Goal: Communication & Community: Participate in discussion

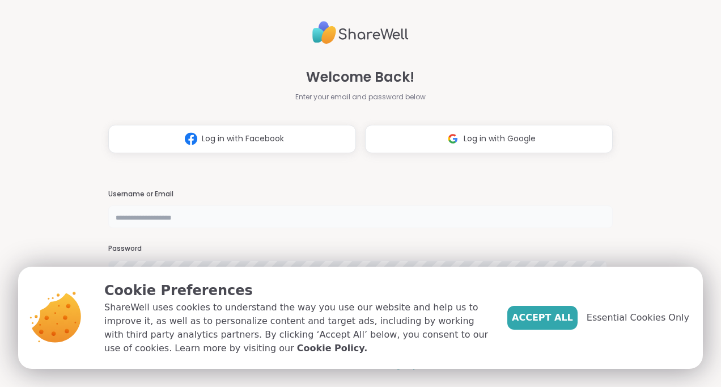
click at [177, 218] on input "text" at bounding box center [360, 216] width 505 height 23
type input "**"
type input "**********"
click at [548, 315] on span "Accept All" at bounding box center [542, 318] width 61 height 14
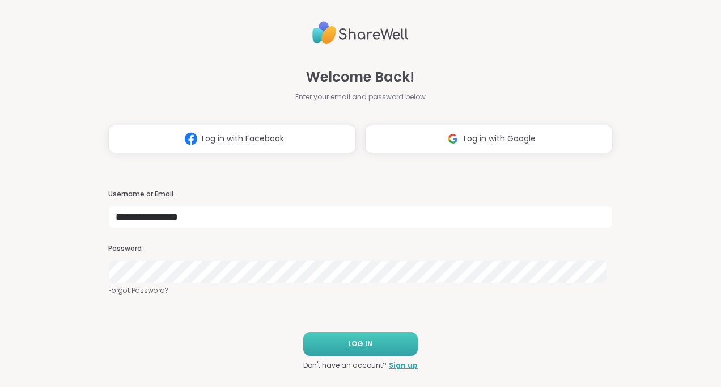
click at [362, 343] on span "LOG IN" at bounding box center [360, 344] width 24 height 10
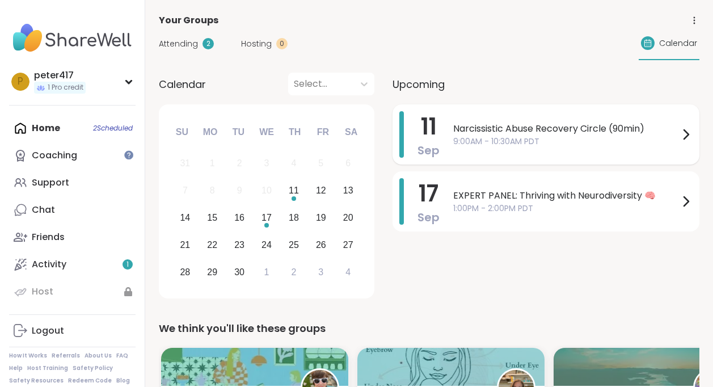
click at [595, 142] on span "9:00AM - 10:30AM PDT" at bounding box center [566, 142] width 226 height 12
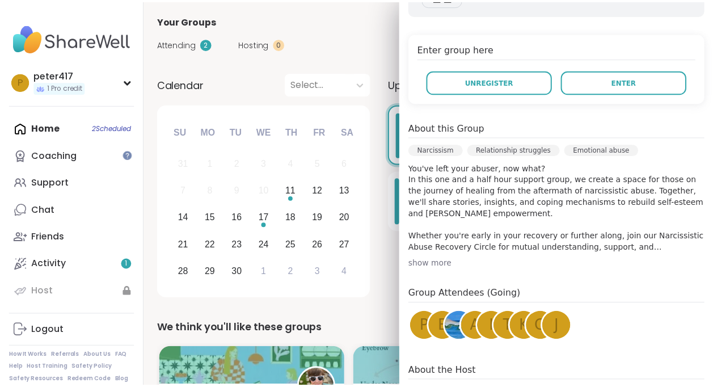
scroll to position [310, 0]
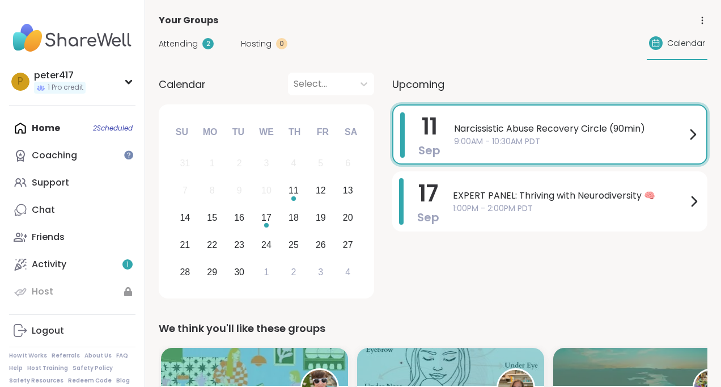
click at [248, 90] on div "Calendar Select..." at bounding box center [266, 84] width 215 height 23
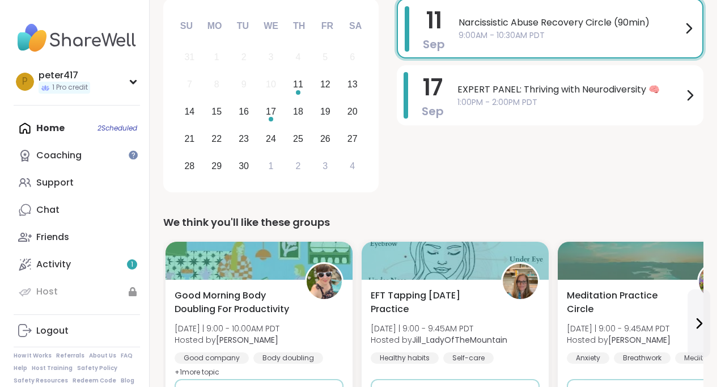
scroll to position [0, 0]
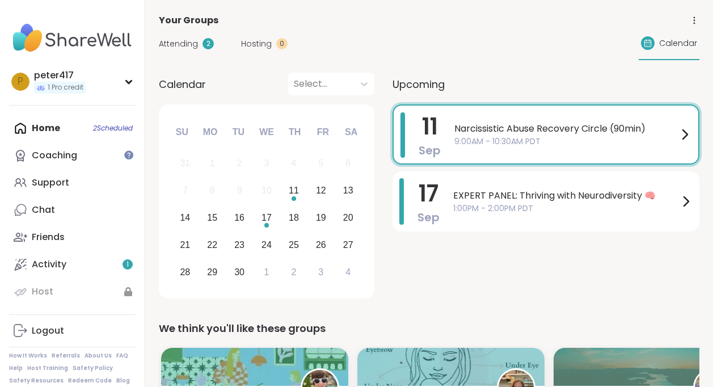
click at [675, 138] on span "9:00AM - 10:30AM PDT" at bounding box center [565, 142] width 223 height 12
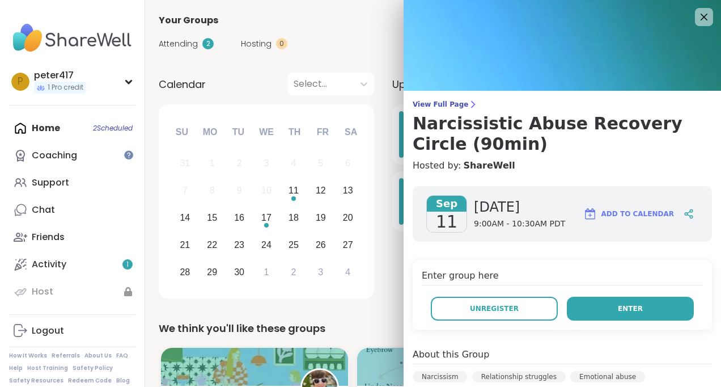
click at [594, 307] on button "Enter" at bounding box center [630, 309] width 127 height 24
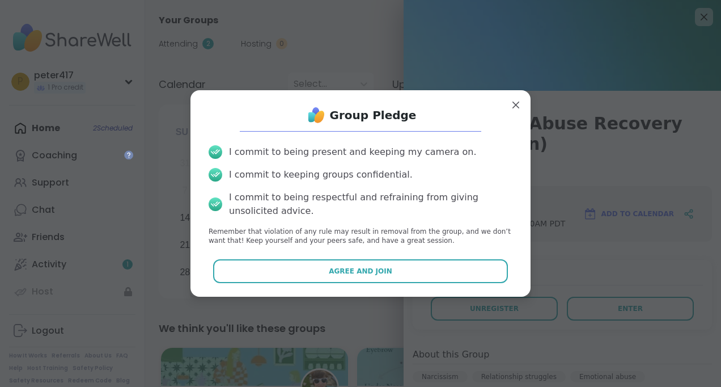
click at [427, 271] on button "Agree and Join" at bounding box center [360, 271] width 295 height 24
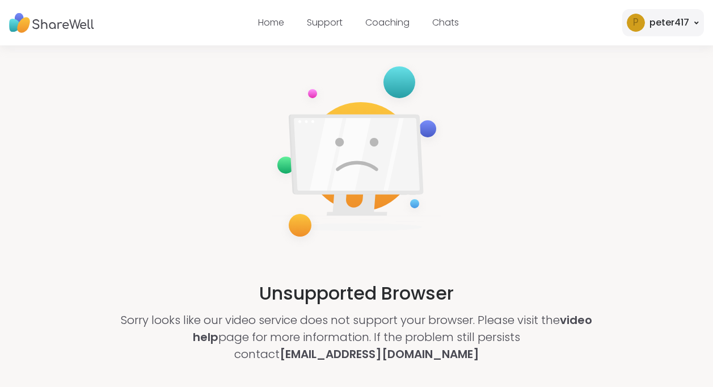
click at [696, 17] on div "p peter417" at bounding box center [663, 22] width 82 height 27
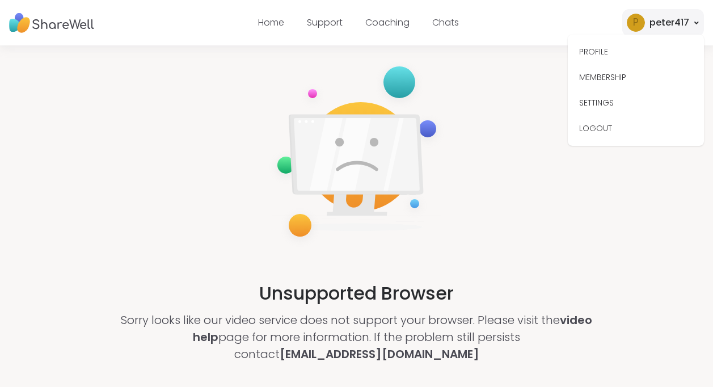
click at [624, 125] on button "LOGOUT" at bounding box center [635, 129] width 127 height 26
